Goal: Task Accomplishment & Management: Manage account settings

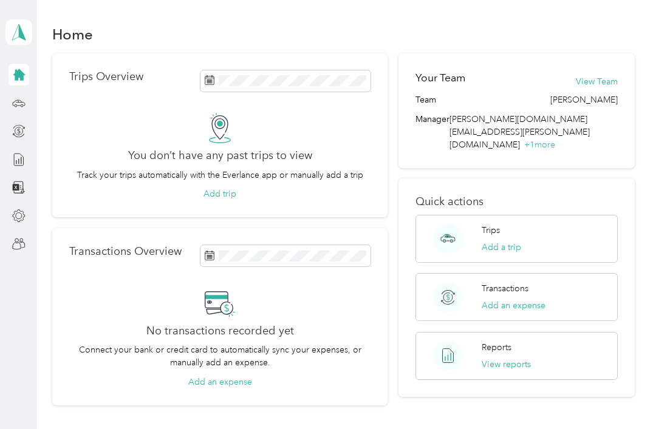
click at [33, 296] on aside "[PERSON_NAME][DOMAIN_NAME][EMAIL_ADDRESS][PERSON_NAME][DOMAIN_NAME] Personal da…" at bounding box center [18, 214] width 37 height 429
click at [24, 78] on icon at bounding box center [18, 74] width 13 height 13
click at [19, 38] on icon at bounding box center [19, 32] width 18 height 17
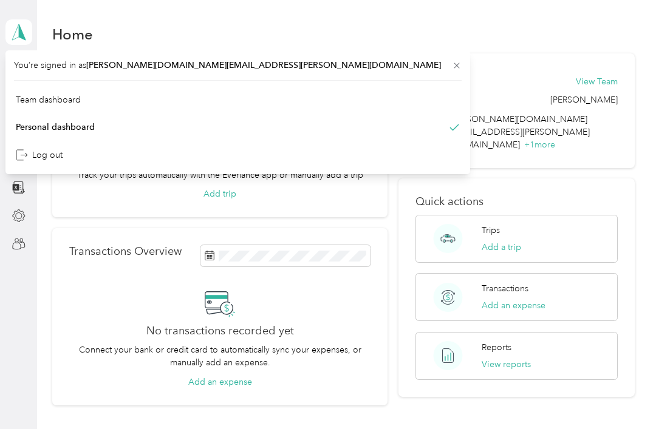
click at [28, 325] on aside "[PERSON_NAME][DOMAIN_NAME][EMAIL_ADDRESS][PERSON_NAME][DOMAIN_NAME] Personal da…" at bounding box center [18, 214] width 37 height 429
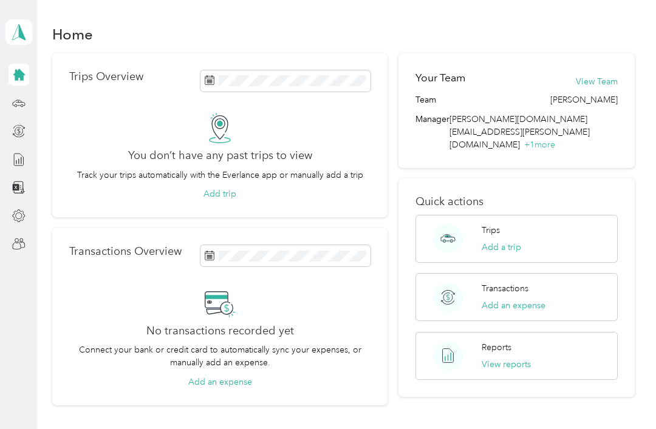
click at [8, 104] on div at bounding box center [18, 103] width 21 height 22
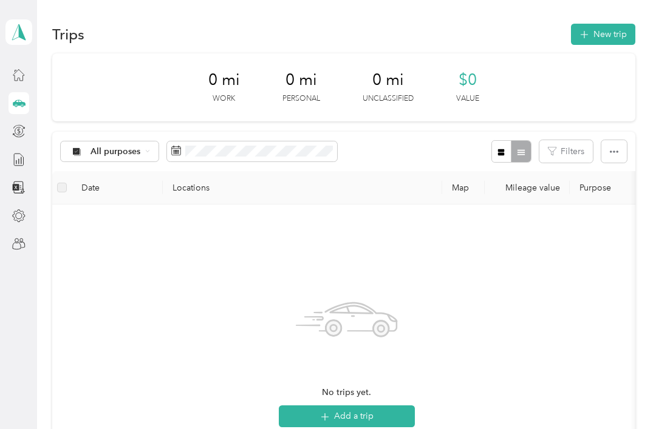
click at [8, 243] on div at bounding box center [18, 244] width 21 height 22
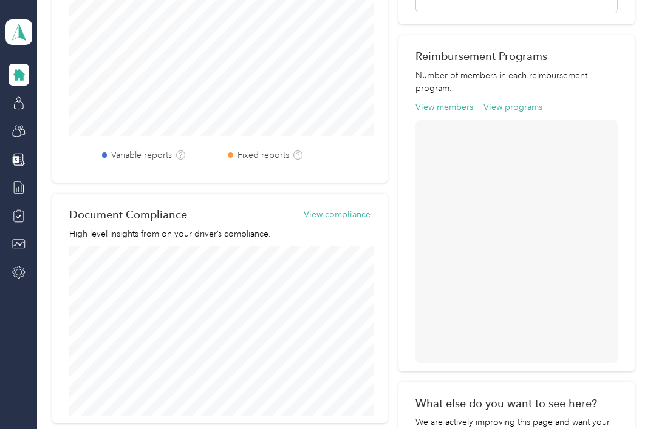
scroll to position [398, 0]
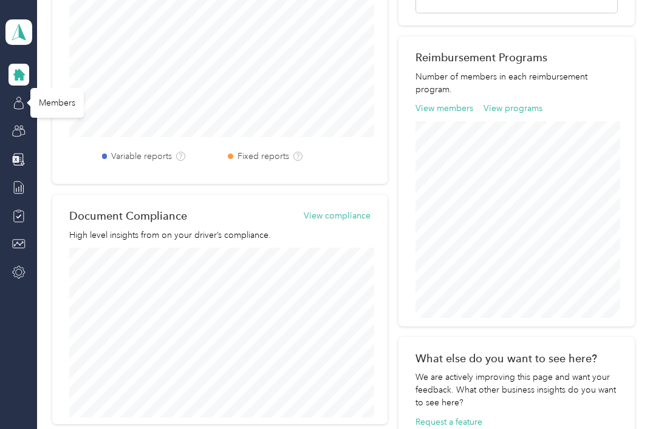
click at [21, 103] on icon at bounding box center [18, 103] width 13 height 13
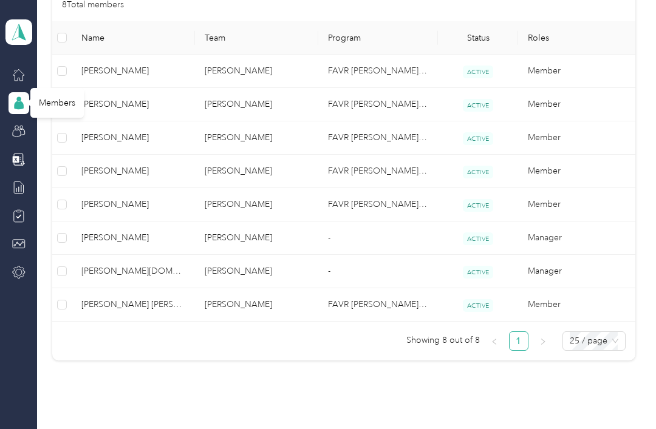
scroll to position [273, 0]
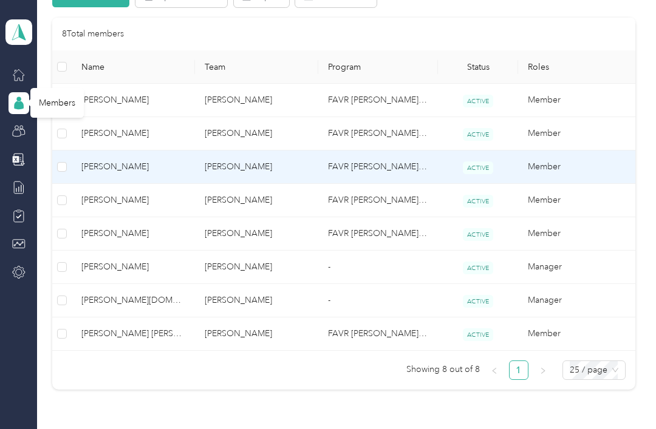
click at [109, 171] on span "[PERSON_NAME]" at bounding box center [133, 166] width 104 height 13
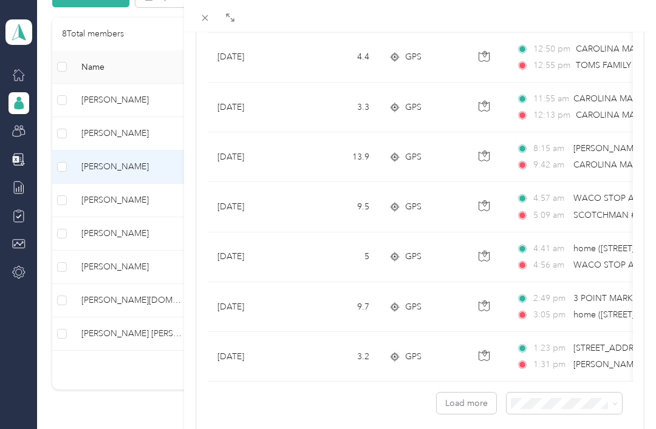
scroll to position [1065, 0]
click at [467, 401] on button "Load more" at bounding box center [465, 403] width 59 height 21
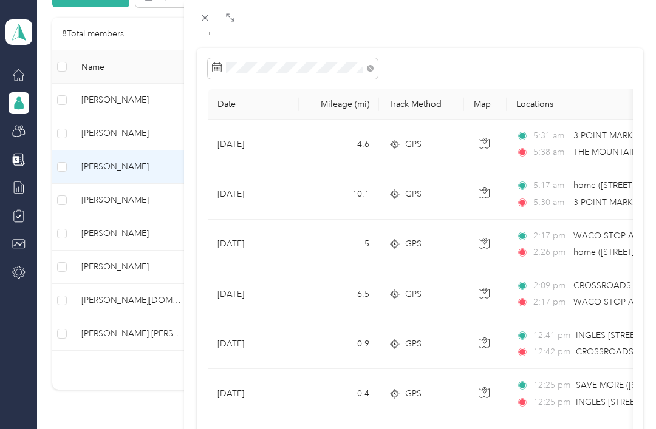
scroll to position [80, 0]
